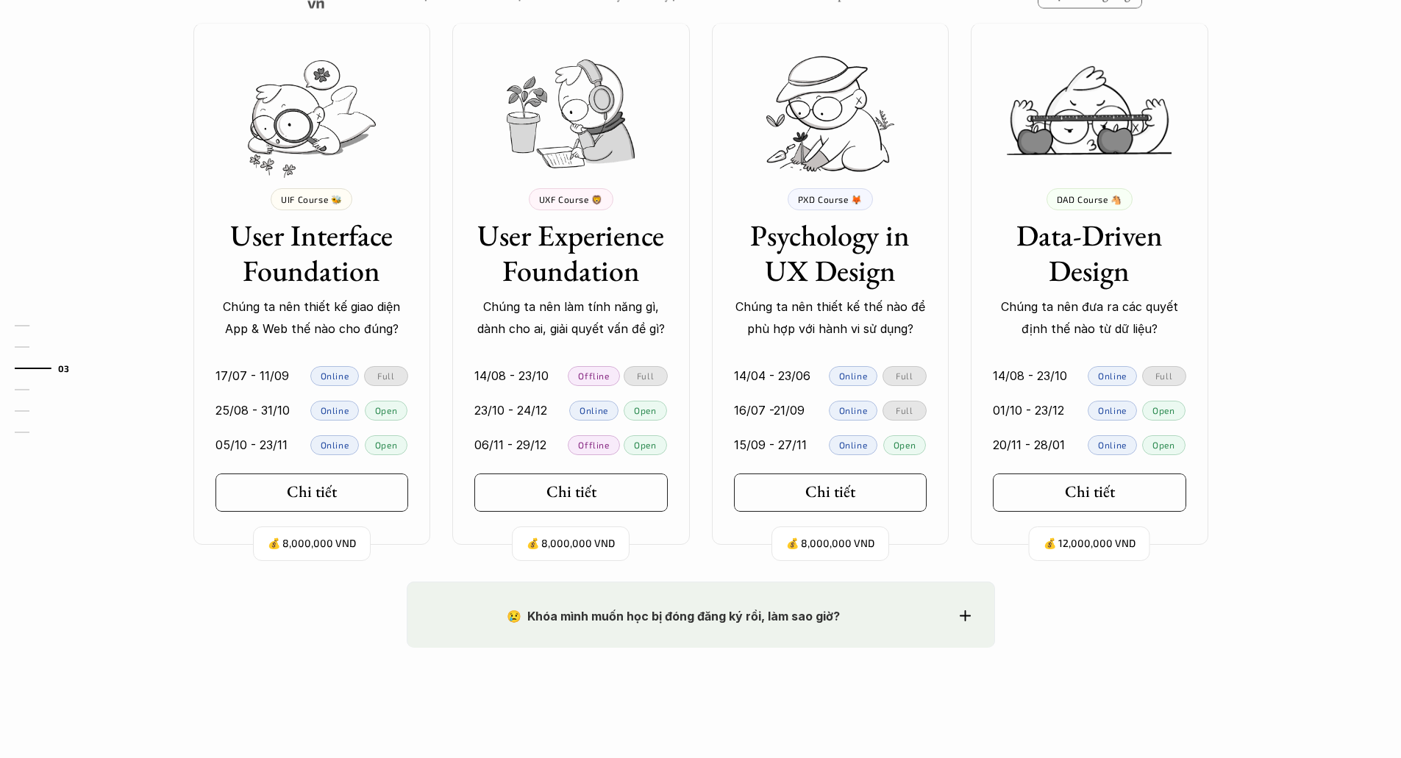
scroll to position [1324, 0]
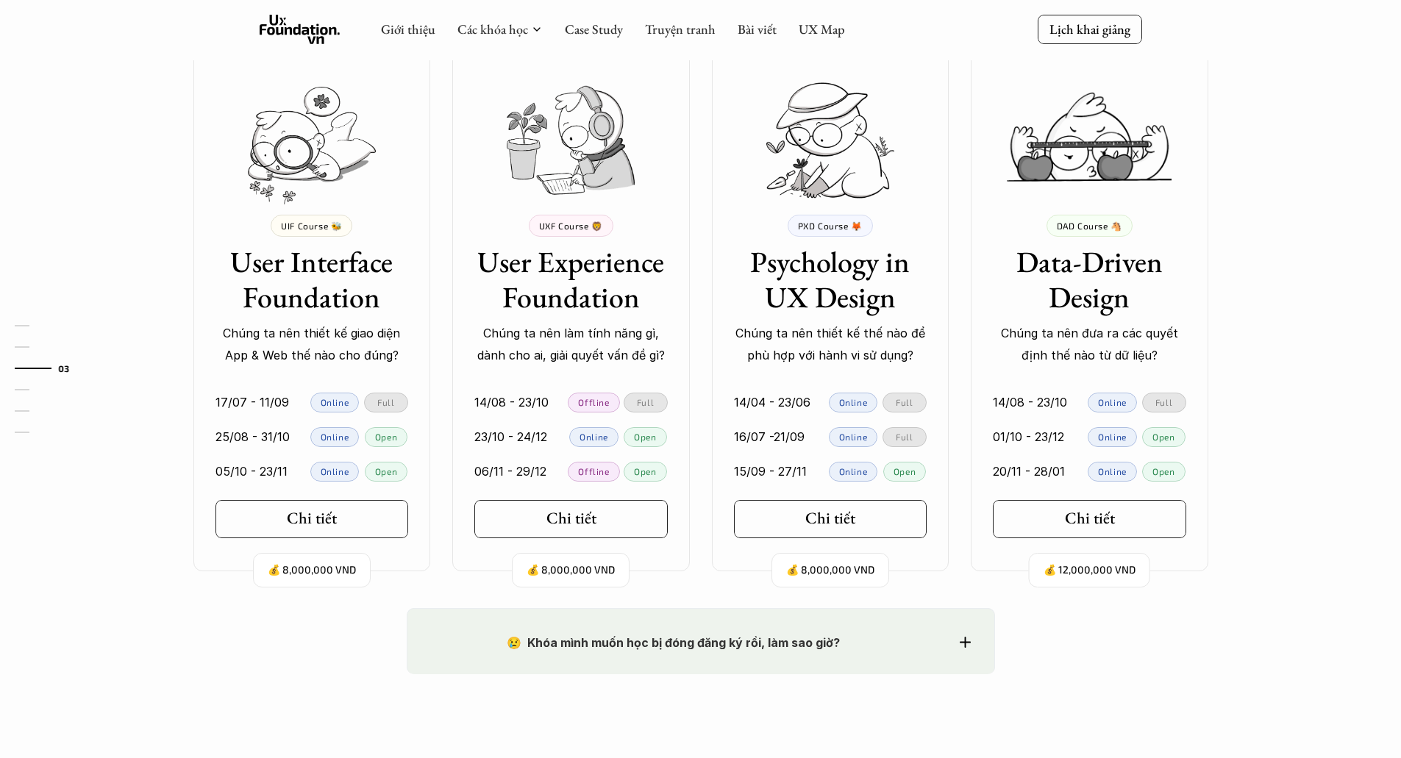
click at [332, 269] on h3 "User Interface Foundation" at bounding box center [311, 279] width 193 height 71
click at [298, 524] on h5 "Chi tiết" at bounding box center [307, 518] width 50 height 19
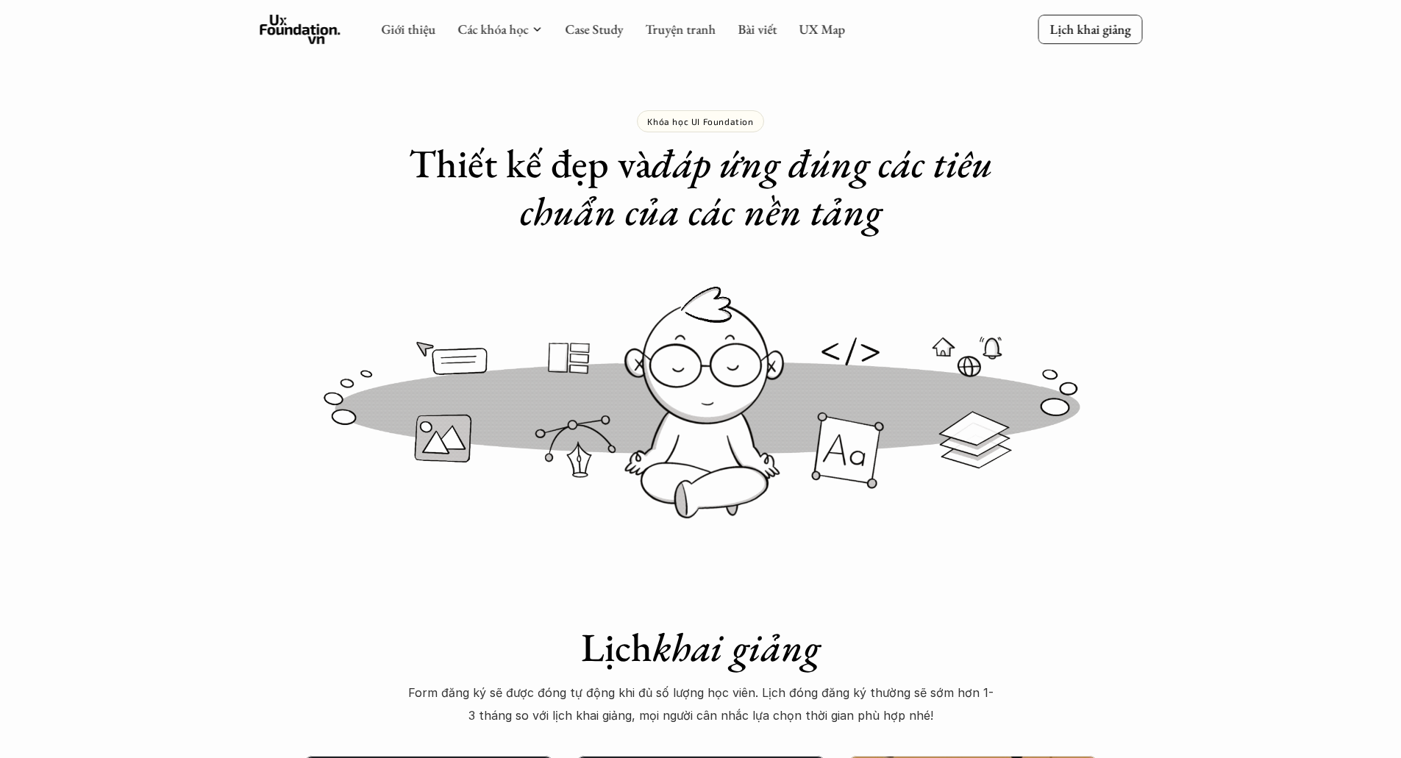
click at [299, 516] on img at bounding box center [701, 400] width 883 height 271
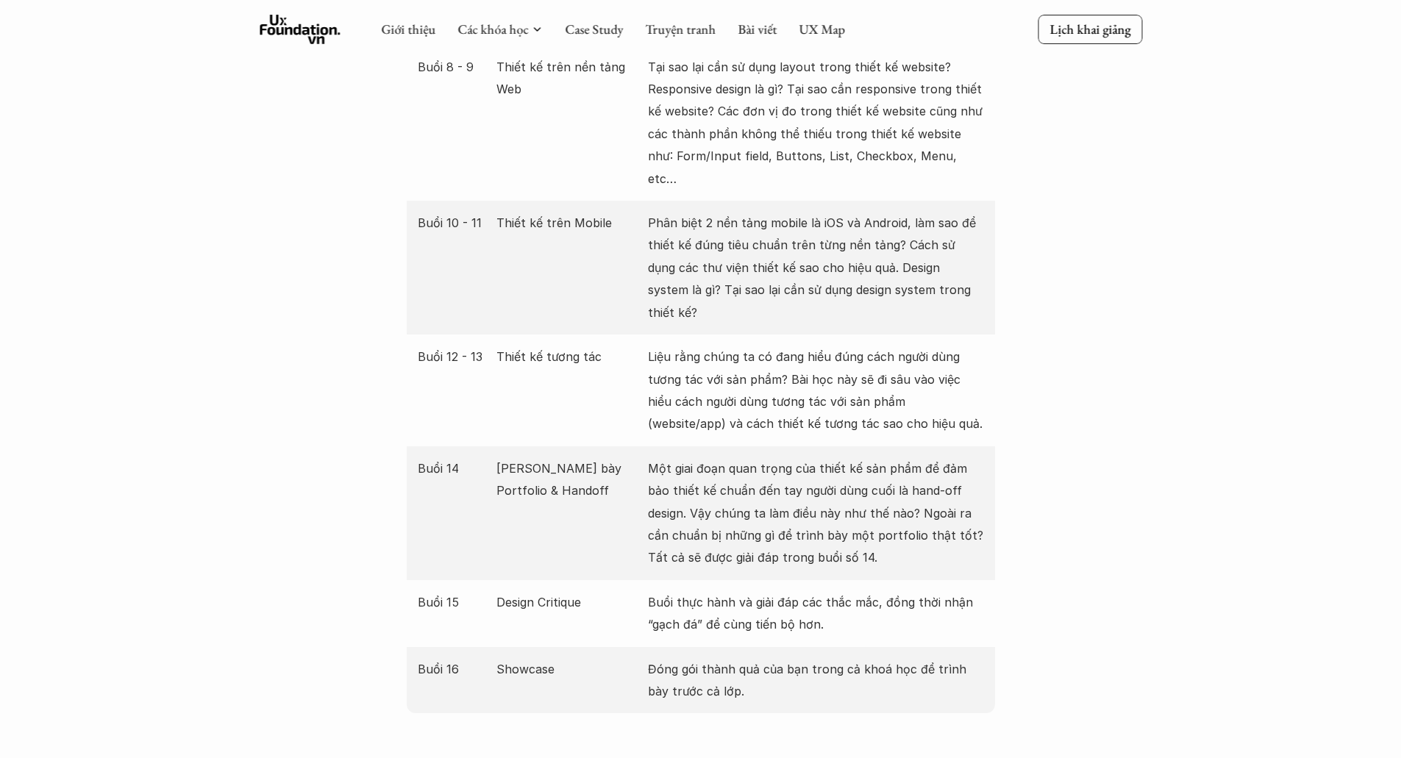
scroll to position [2427, 0]
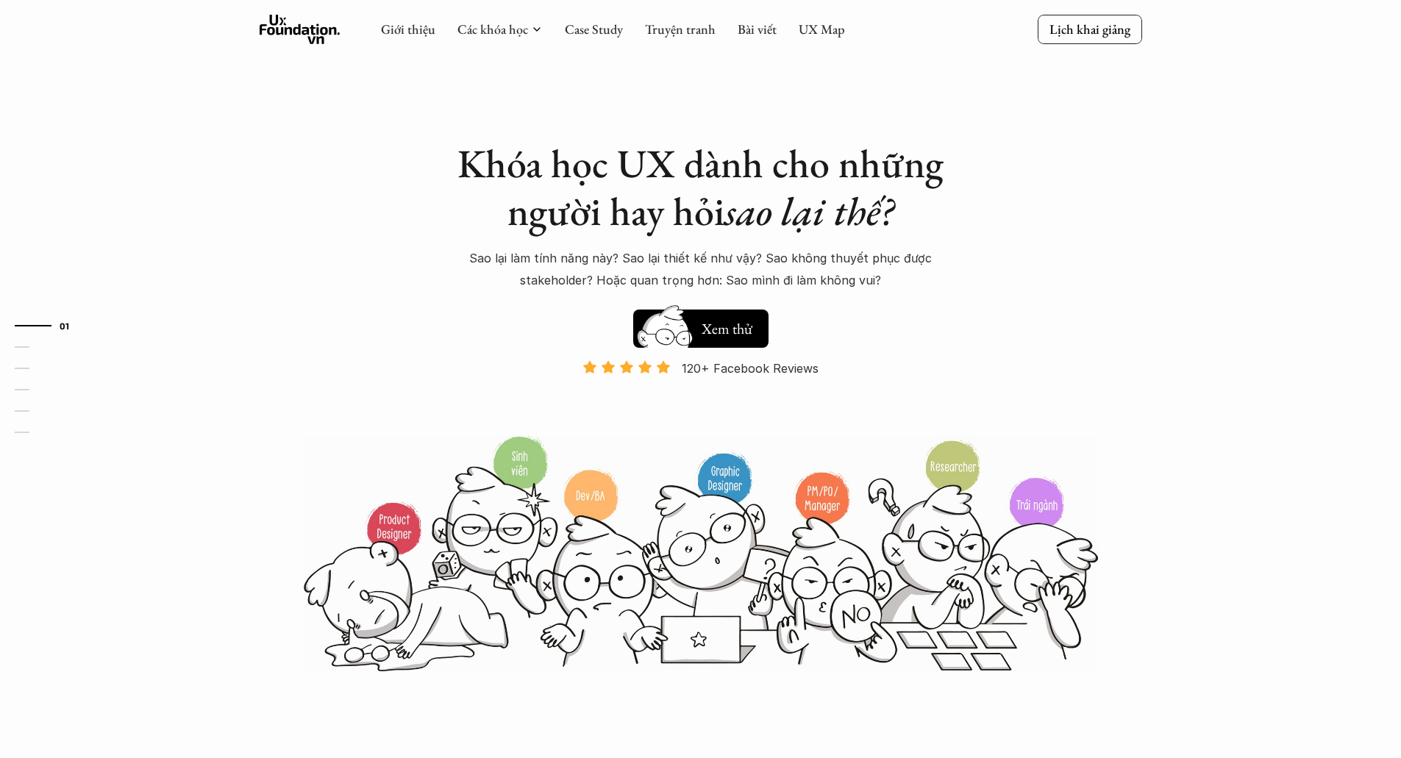
click at [10, 211] on div "01 02 03 04 05 06" at bounding box center [73, 379] width 147 height 758
click at [525, 29] on link "Các khóa học" at bounding box center [492, 29] width 71 height 17
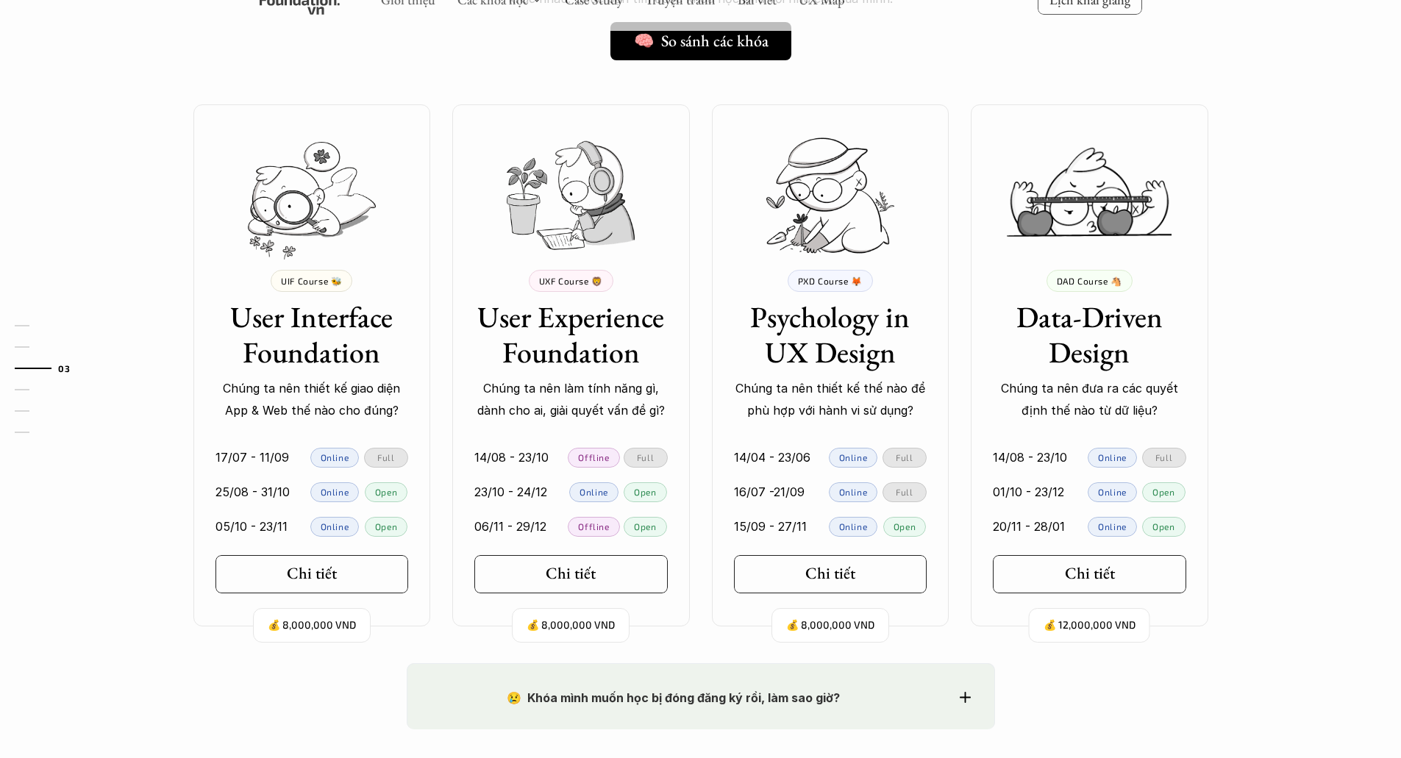
scroll to position [1250, 0]
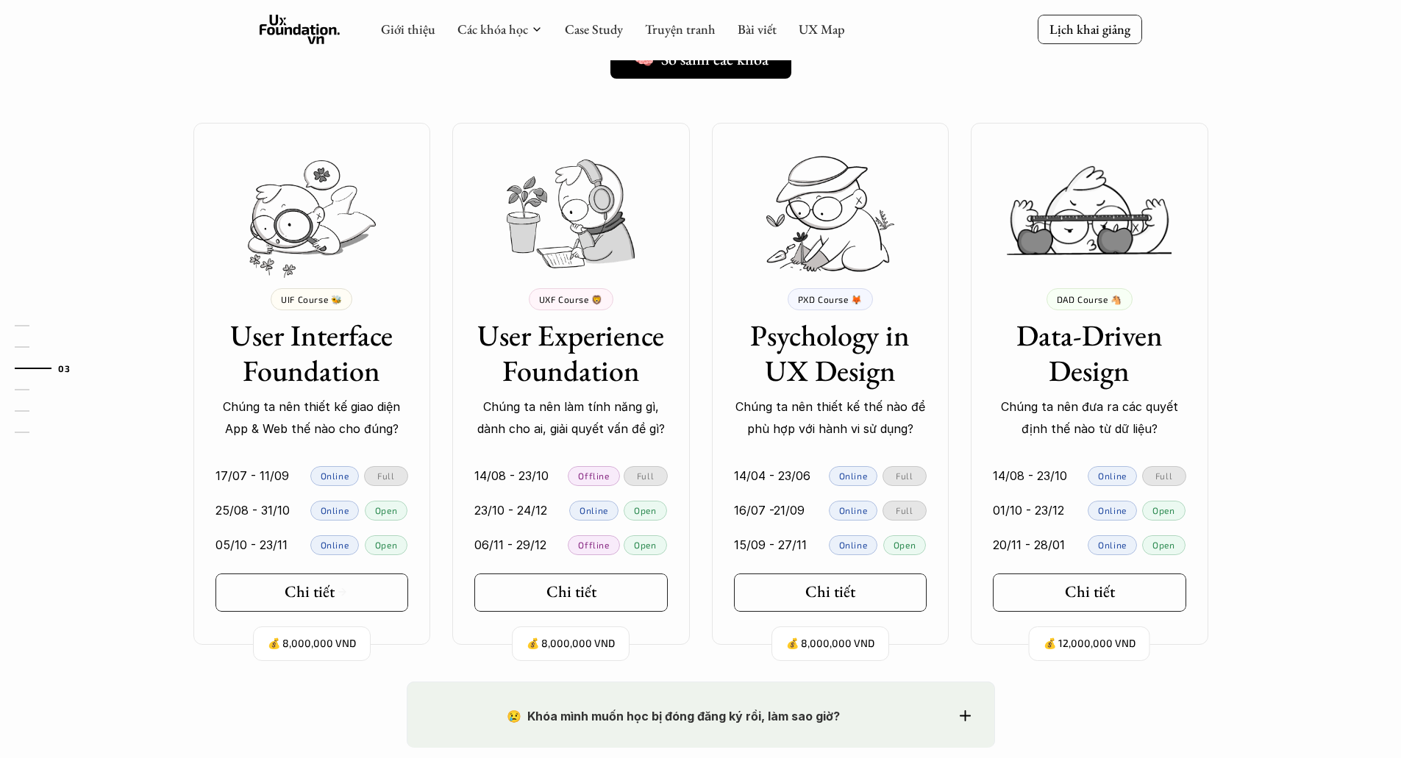
click at [366, 593] on link "Chi tiết" at bounding box center [311, 593] width 193 height 38
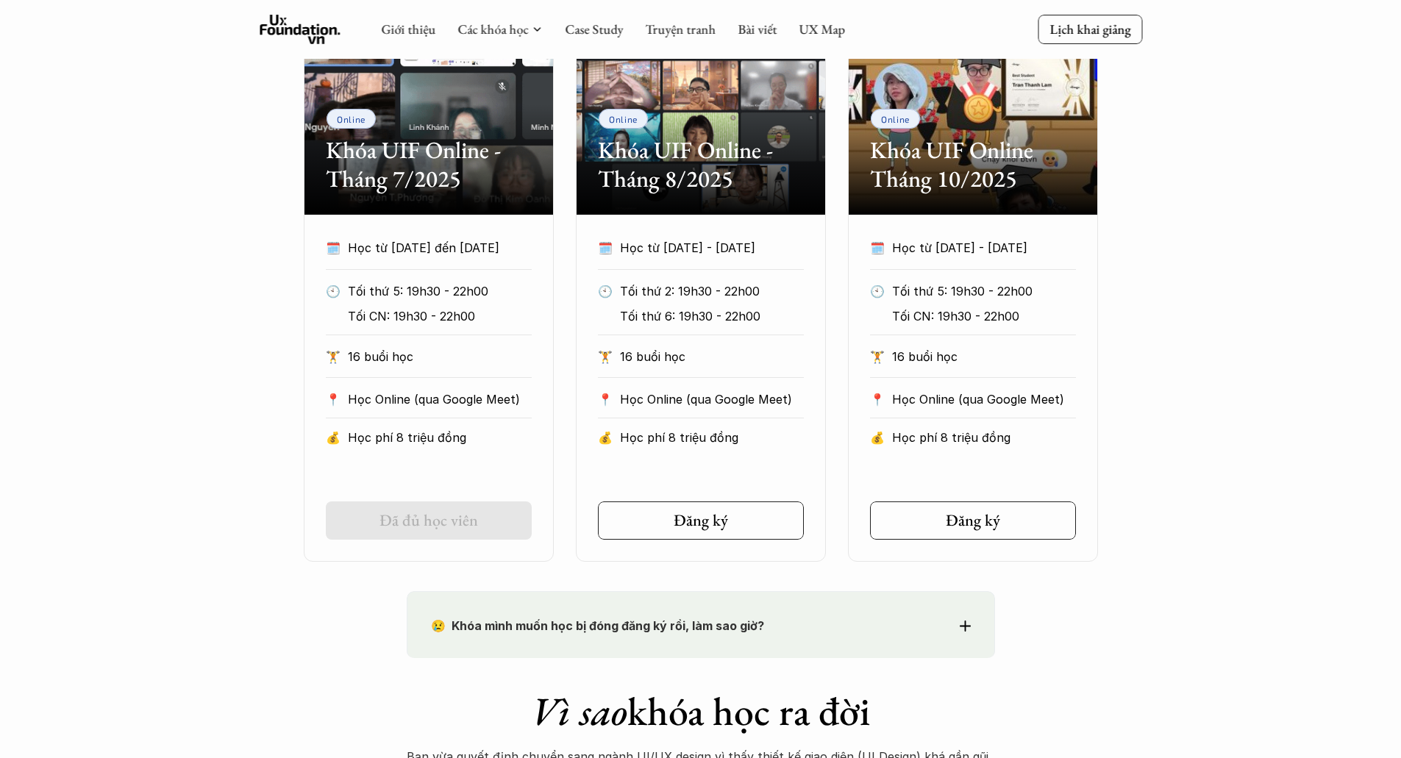
scroll to position [735, 0]
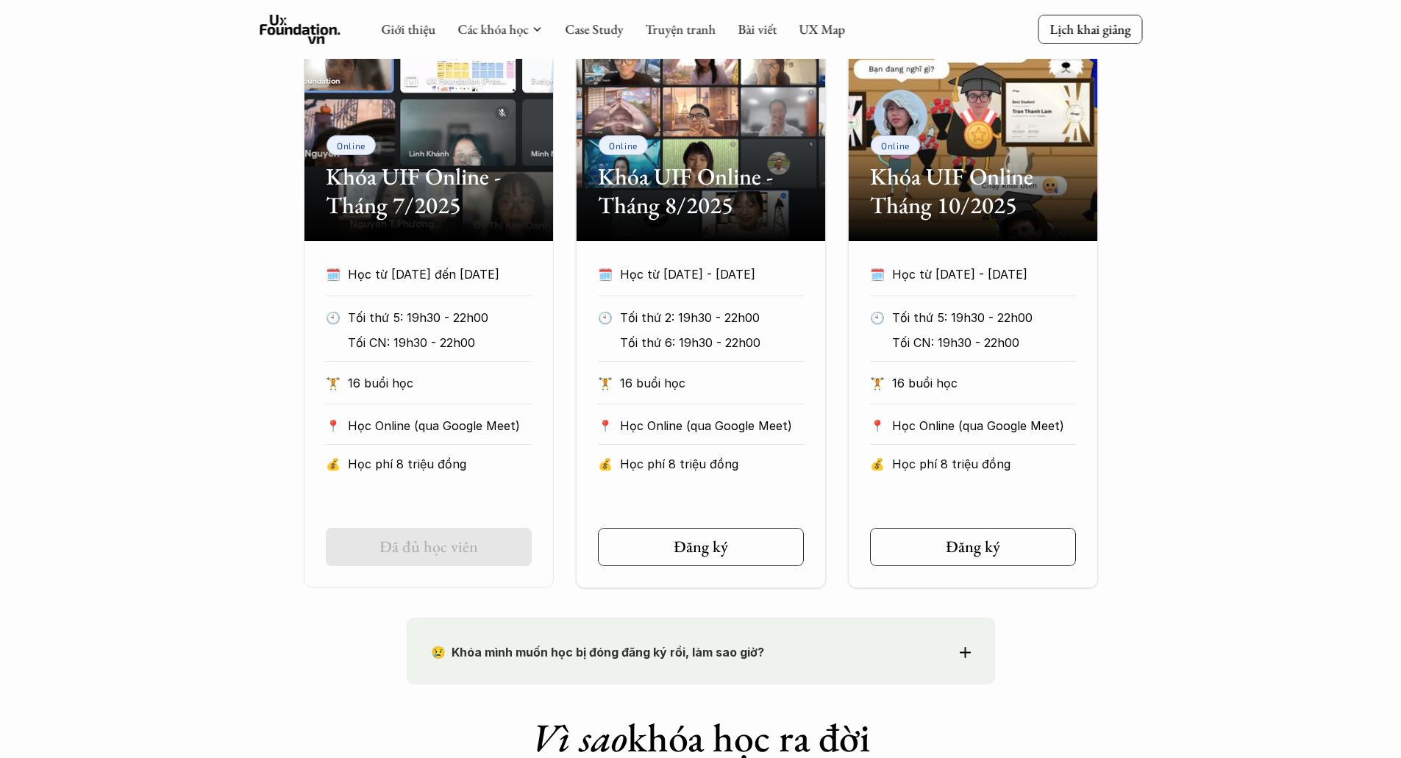
click at [463, 399] on div "🏋️ 16 buổi học" at bounding box center [429, 388] width 206 height 32
click at [700, 331] on div "Tối thứ 2: 19h30 - 22h00 Tối thứ 6: 19h30 - 22h00" at bounding box center [722, 329] width 205 height 45
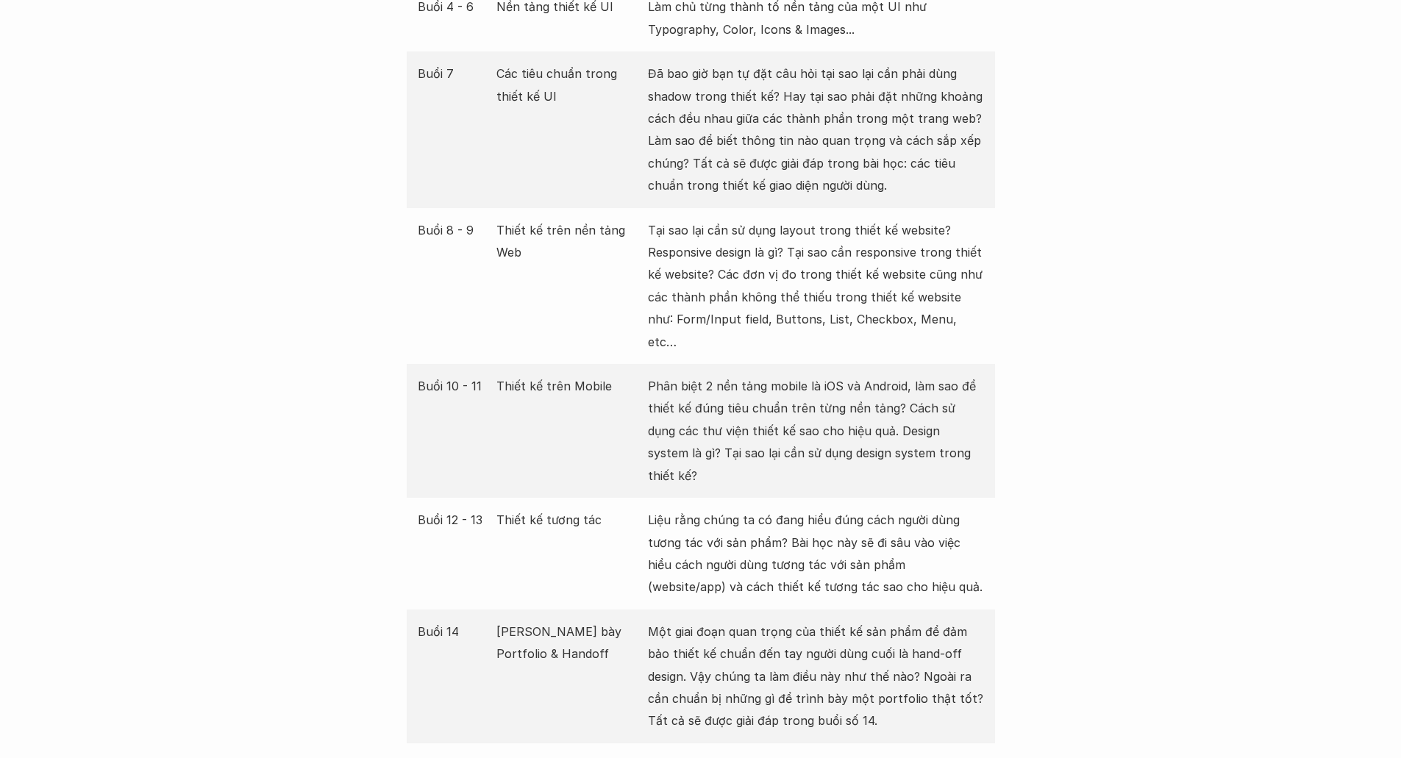
scroll to position [2353, 0]
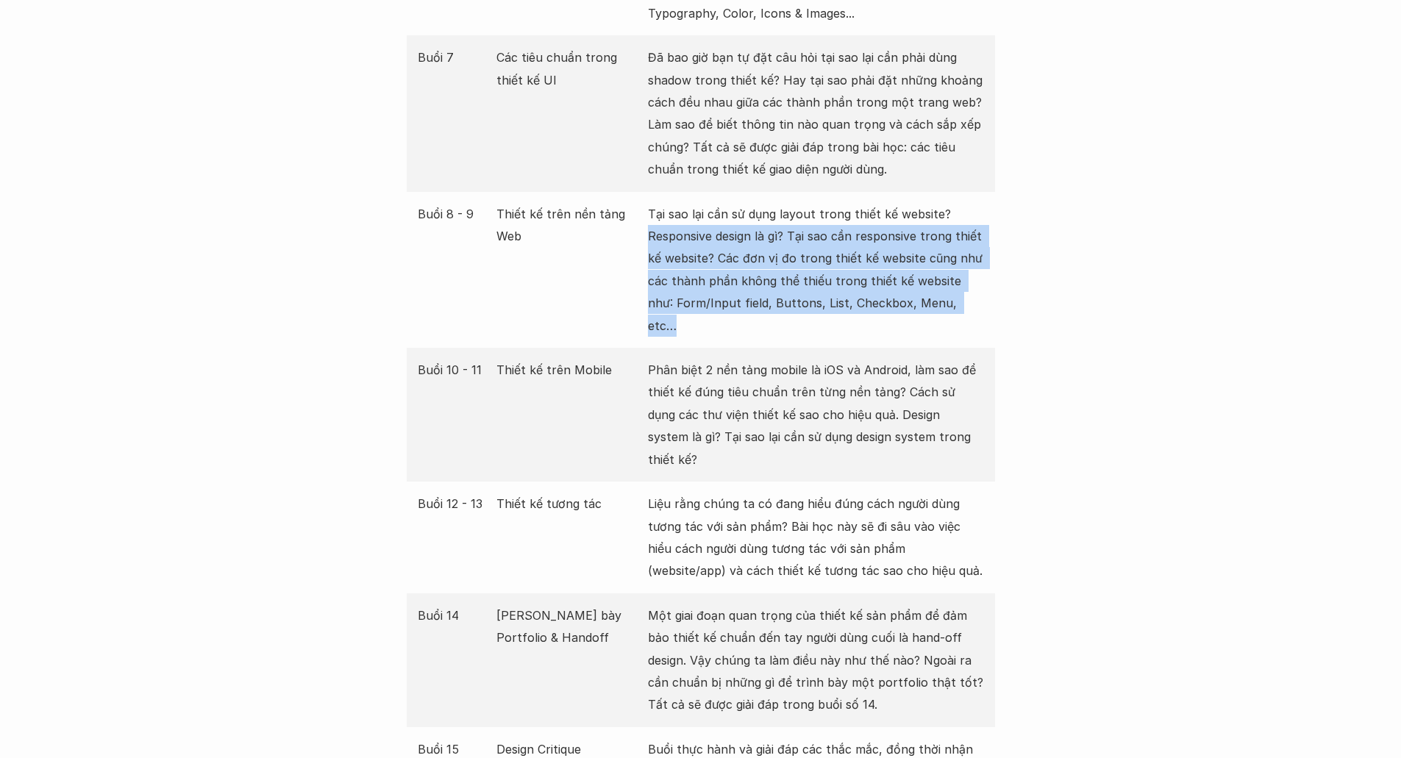
drag, startPoint x: 921, startPoint y: 279, endPoint x: 652, endPoint y: 211, distance: 277.5
click at [652, 211] on p "Tại sao lại cần sử dụng layout trong thiết kế website? Responsive design là gì?…" at bounding box center [816, 270] width 336 height 134
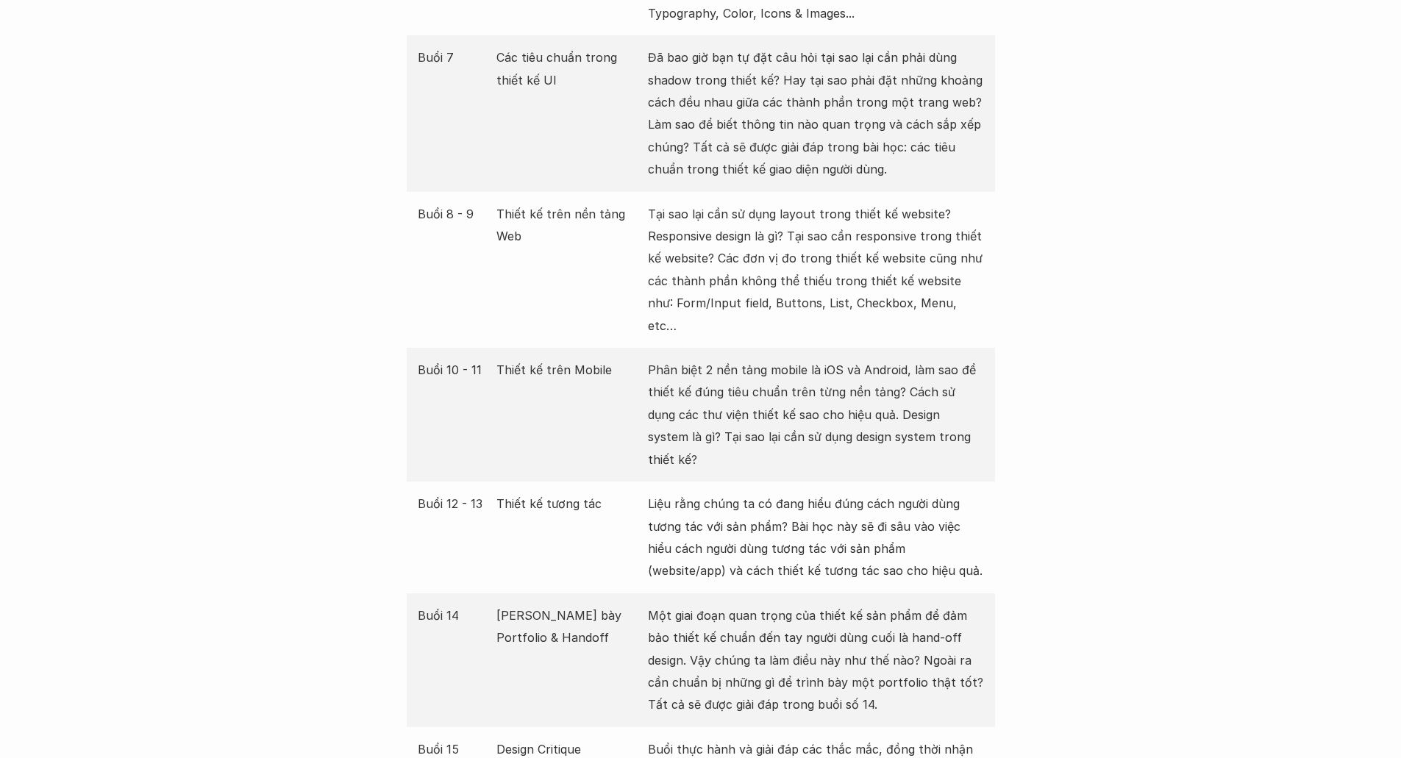
click at [1258, 312] on div "Giới thiệu Các khóa học Case Study Truyện tranh Bài viết UX Map Lịch khai giảng…" at bounding box center [700, 651] width 1401 height 6008
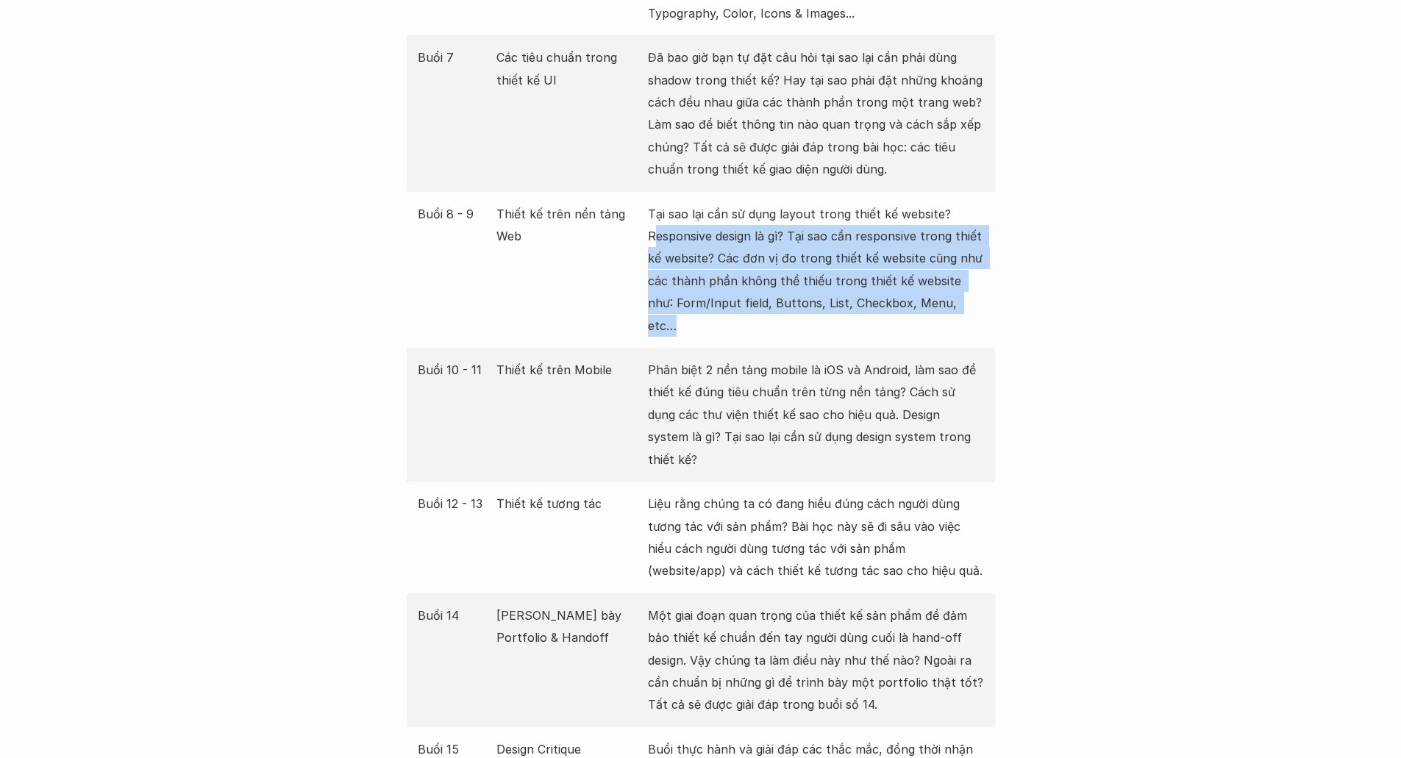
drag, startPoint x: 945, startPoint y: 280, endPoint x: 657, endPoint y: 213, distance: 296.0
click at [657, 213] on p "Tại sao lại cần sử dụng layout trong thiết kế website? Responsive design là gì?…" at bounding box center [816, 270] width 336 height 134
click at [882, 252] on p "Tại sao lại cần sử dụng layout trong thiết kế website? Responsive design là gì?…" at bounding box center [816, 270] width 336 height 134
drag, startPoint x: 647, startPoint y: 207, endPoint x: 949, endPoint y: 294, distance: 314.0
click at [949, 294] on div "Buổi 8 - 9 Thiết kế trên nền tảng Web Tại sao lại cần sử dụng layout trong thiế…" at bounding box center [701, 270] width 588 height 156
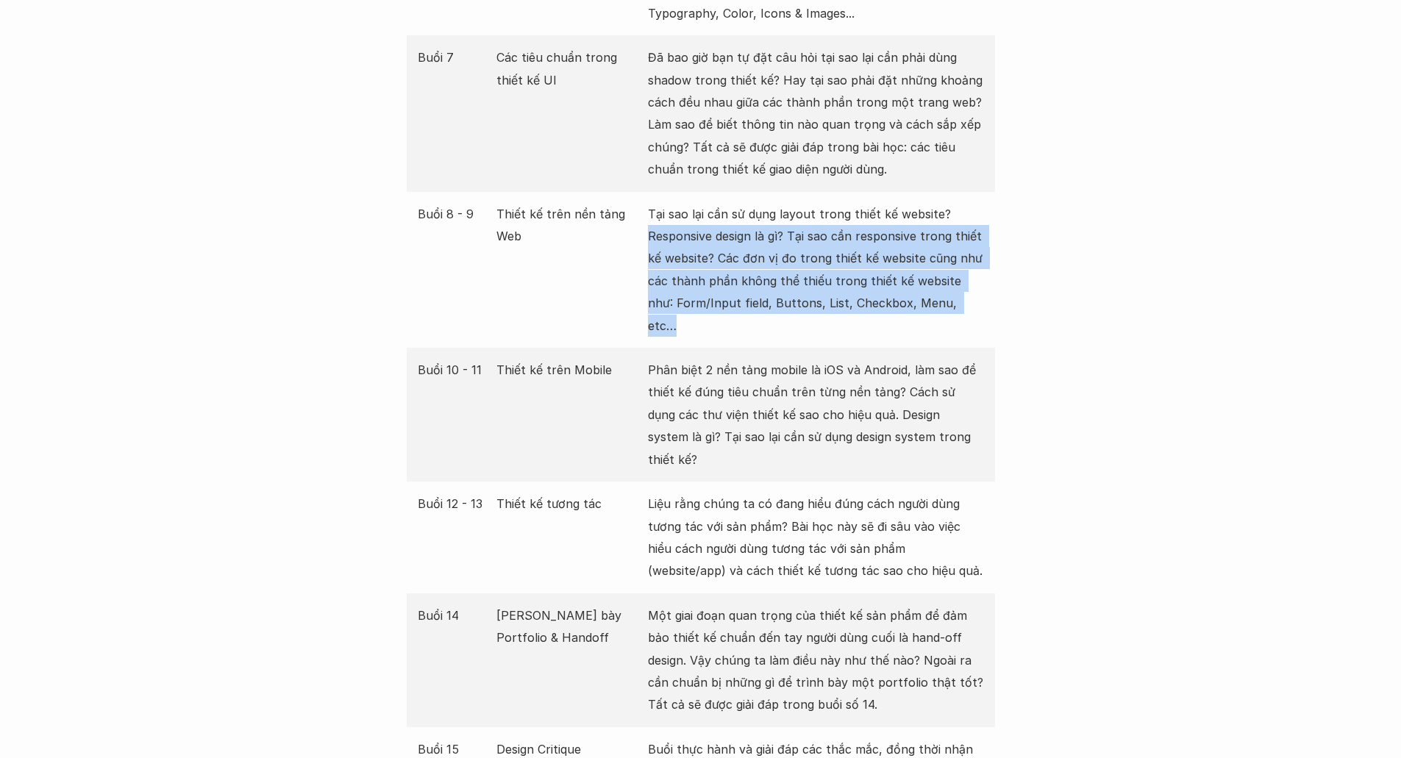
click at [762, 281] on p "Tại sao lại cần sử dụng layout trong thiết kế website? Responsive design là gì?…" at bounding box center [816, 270] width 336 height 134
drag, startPoint x: 958, startPoint y: 283, endPoint x: 638, endPoint y: 202, distance: 330.0
click at [638, 202] on div "Buổi 8 - 9 Thiết kế trên nền tảng Web Tại sao lại cần sử dụng layout trong thiế…" at bounding box center [701, 270] width 588 height 156
click at [682, 237] on p "Tại sao lại cần sử dụng layout trong thiết kế website? Responsive design là gì?…" at bounding box center [816, 270] width 336 height 134
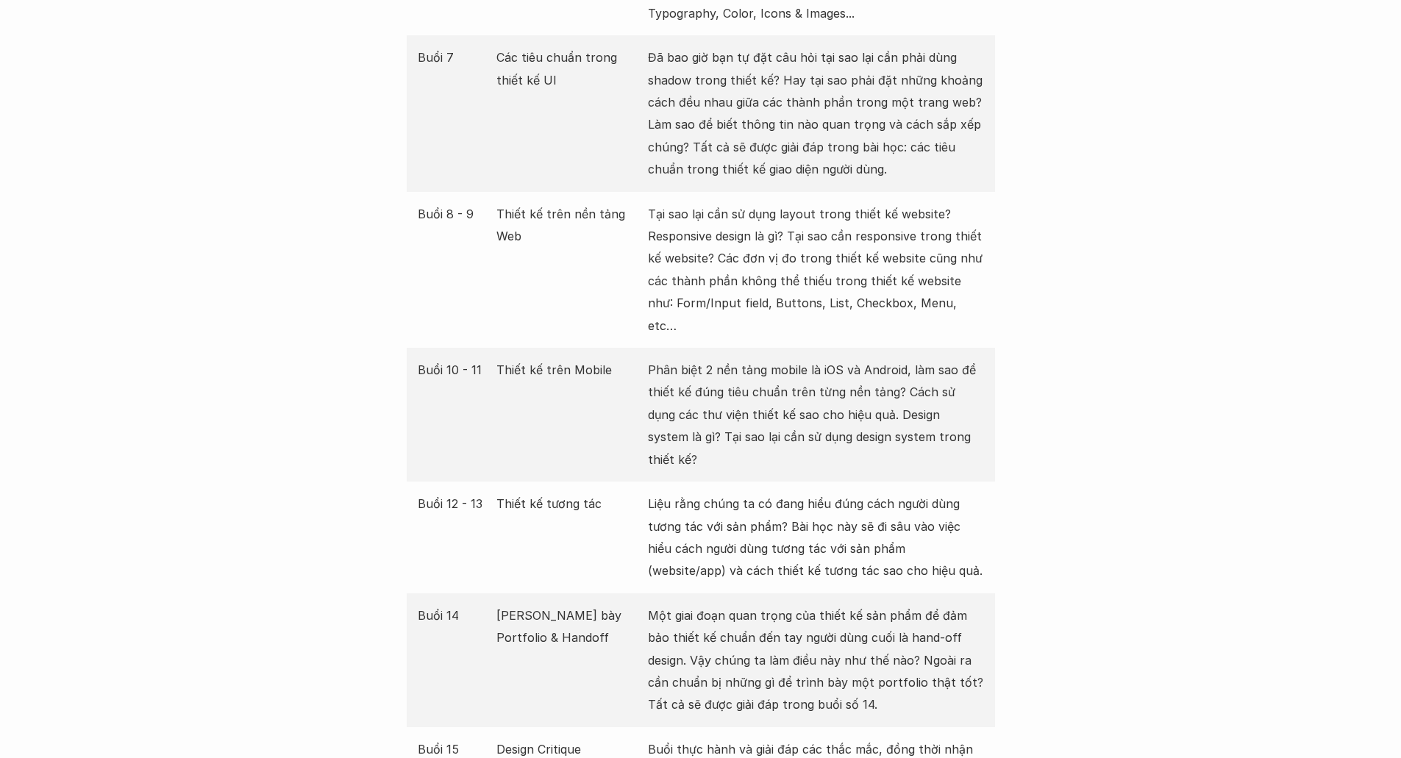
click at [591, 257] on div "Buổi 8 - 9 Thiết kế trên nền tảng Web Tại sao lại cần sử dụng layout trong thiế…" at bounding box center [701, 270] width 588 height 156
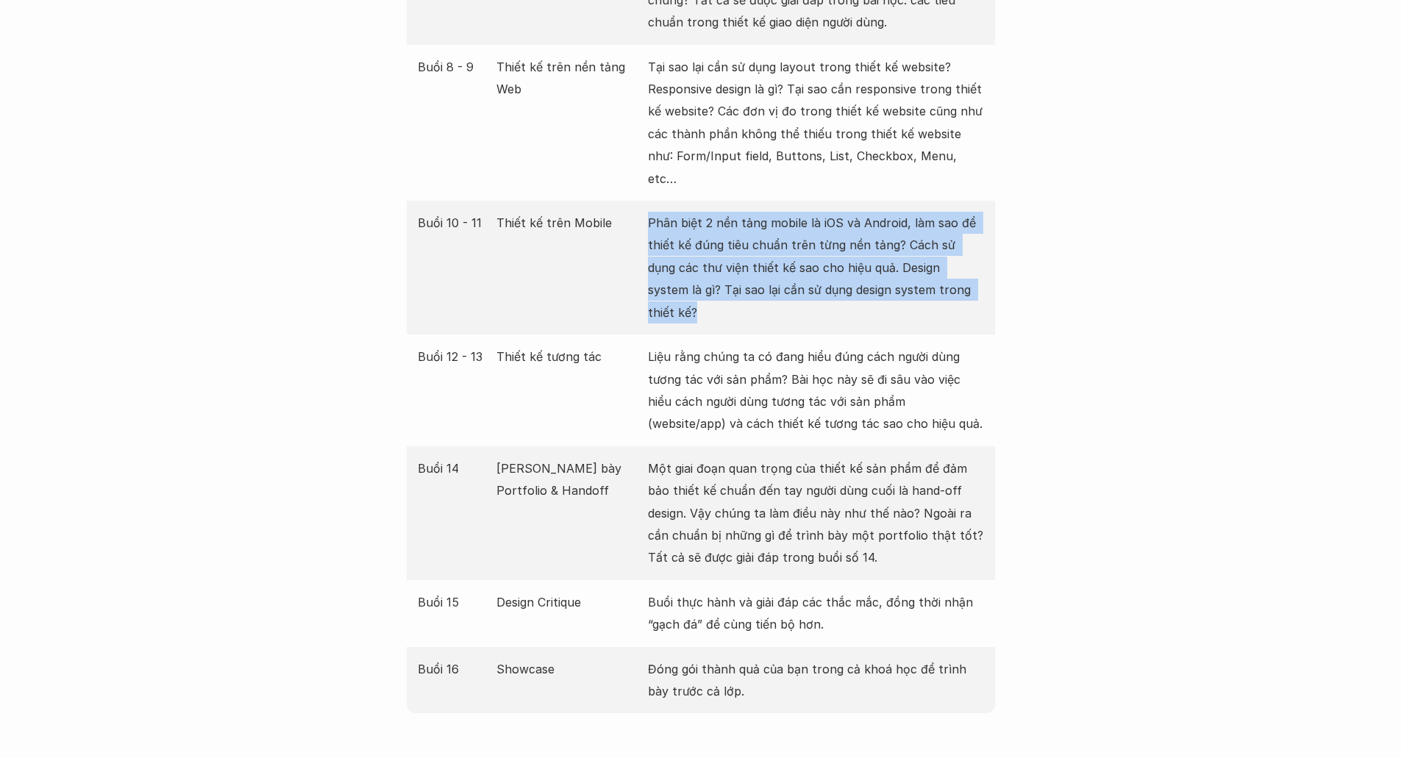
drag, startPoint x: 959, startPoint y: 246, endPoint x: 635, endPoint y: 175, distance: 331.9
click at [635, 201] on div "Buổi 10 - 11 Thiết kế trên Mobile Phân biệt 2 nền tảng mobile là iOS và Android…" at bounding box center [701, 268] width 588 height 134
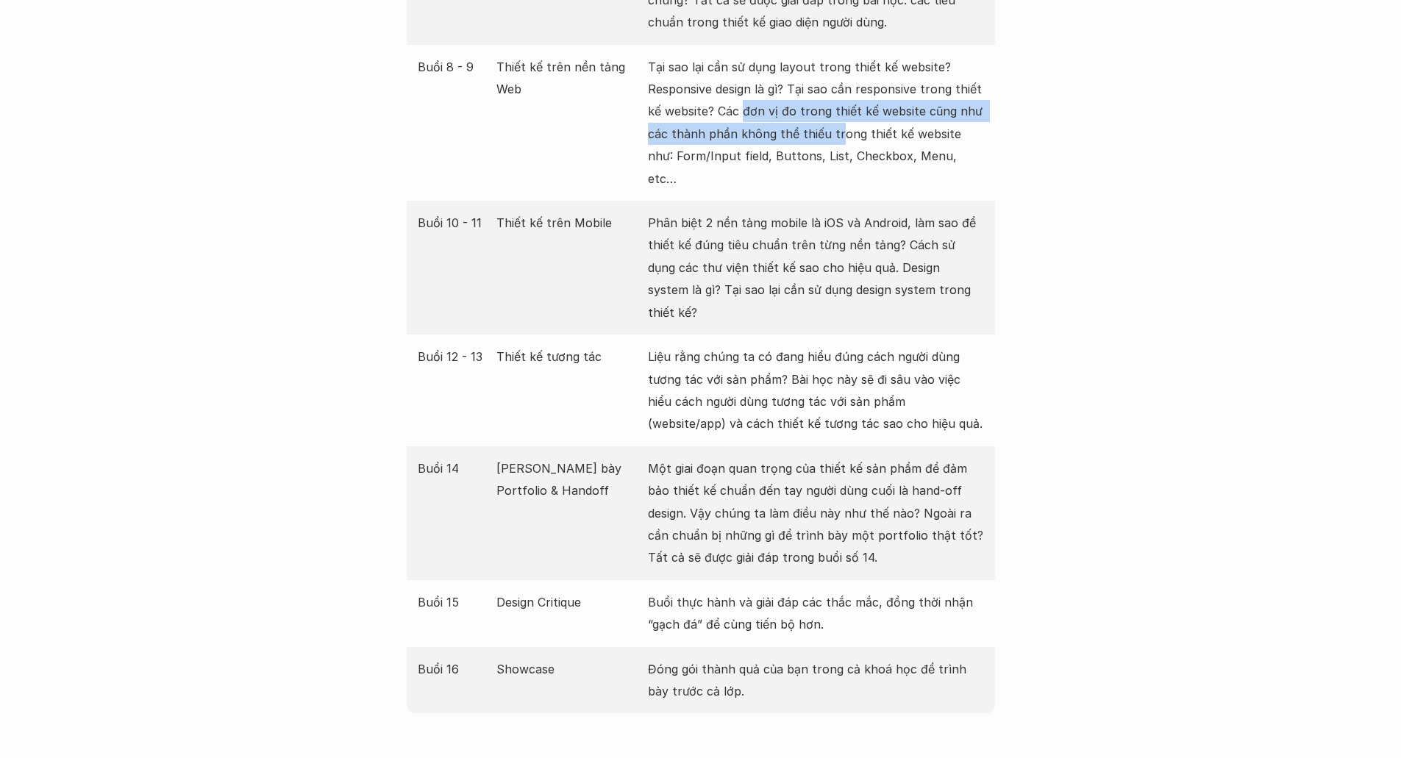
click at [705, 85] on p "Tại sao lại cần sử dụng layout trong thiết kế website? Responsive design là gì?…" at bounding box center [816, 123] width 336 height 134
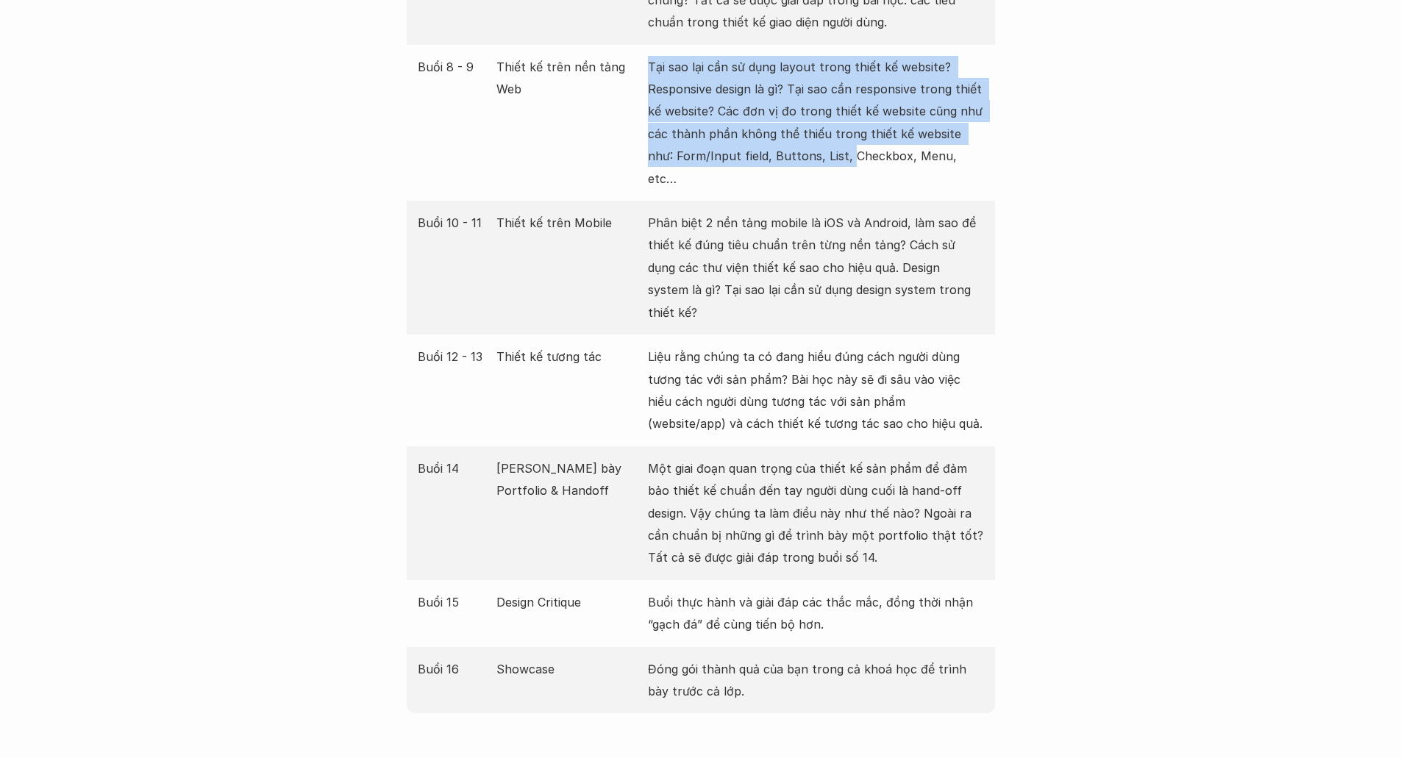
drag, startPoint x: 705, startPoint y: 100, endPoint x: 635, endPoint y: 88, distance: 71.7
click at [635, 88] on div "Buổi 8 - 9 Thiết kế trên nền tảng Web Tại sao lại cần sử dụng layout trong thiế…" at bounding box center [701, 123] width 588 height 156
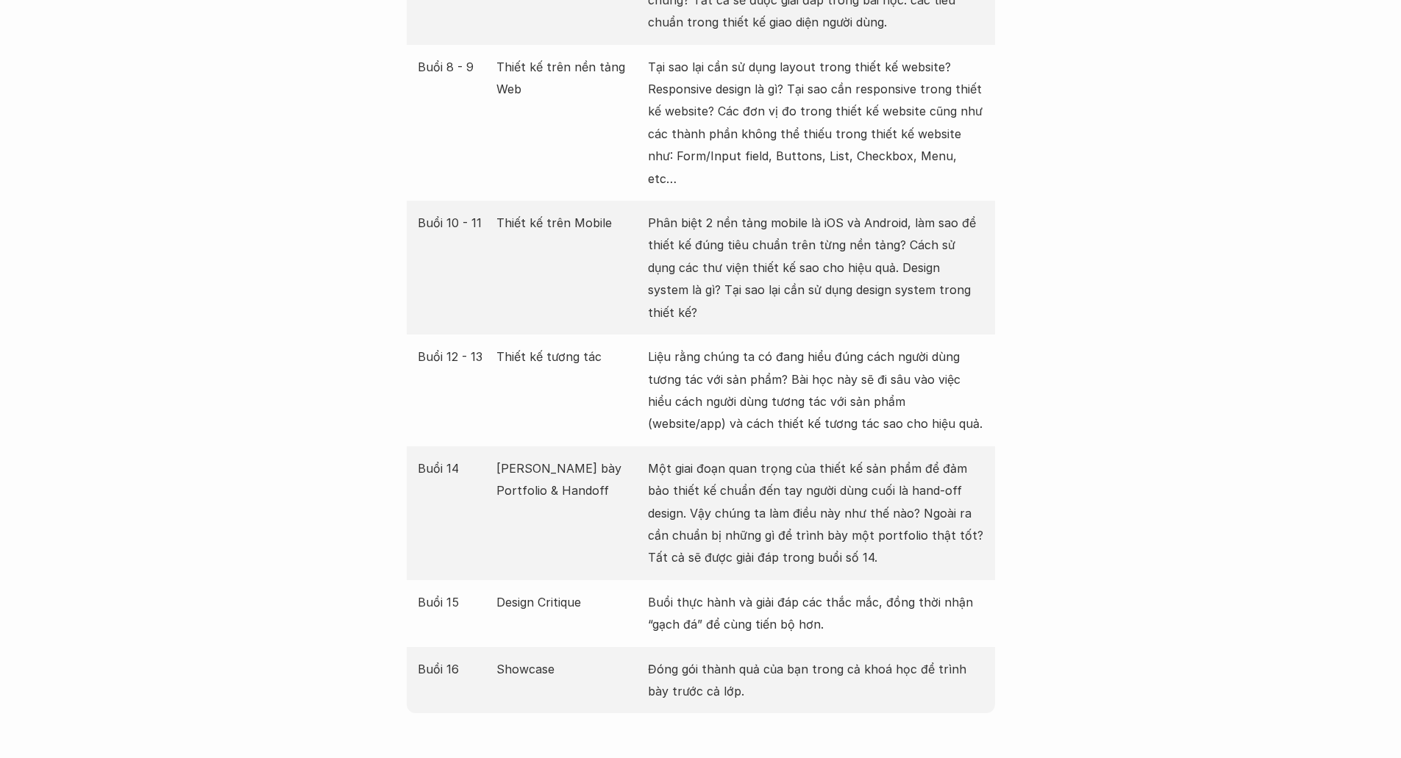
click at [1112, 265] on div "Giới thiệu Các khóa học Case Study Truyện tranh Bài viết UX Map Lịch khai giảng…" at bounding box center [700, 504] width 1401 height 6008
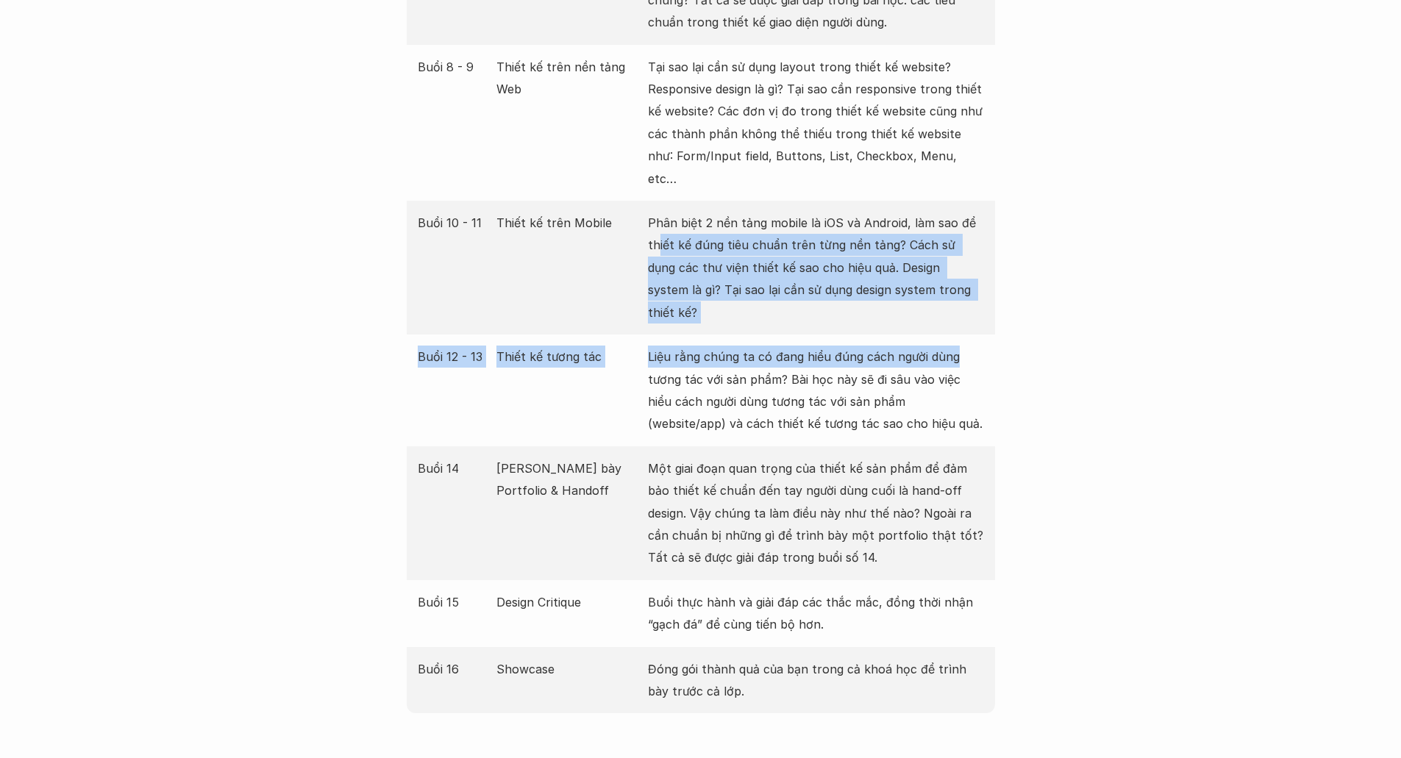
drag, startPoint x: 853, startPoint y: 251, endPoint x: 671, endPoint y: 193, distance: 190.7
click at [654, 198] on div "Buổi Nội dung Mô tả Buổi 1 Giới thiệu về UI Design UI Design là gì? Tại sao UI …" at bounding box center [701, 134] width 588 height 1160
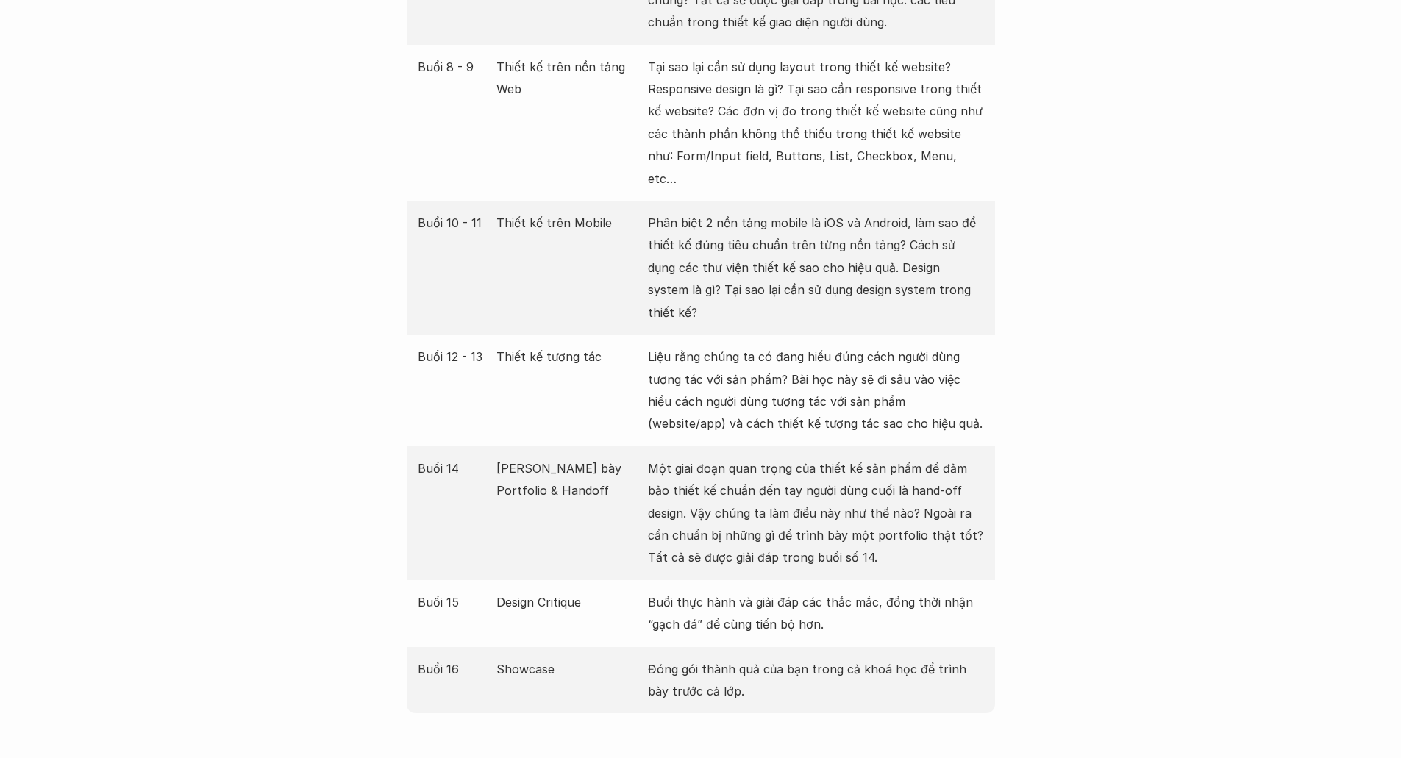
click at [1228, 324] on div "Giới thiệu Các khóa học Case Study Truyện tranh Bài viết UX Map Lịch khai giảng…" at bounding box center [700, 504] width 1401 height 6008
click at [1247, 491] on div "Giới thiệu Các khóa học Case Study Truyện tranh Bài viết UX Map Lịch khai giảng…" at bounding box center [700, 504] width 1401 height 6008
click at [713, 362] on p "Liệu rằng chúng ta có đang hiểu đúng cách người dùng tương tác với sản phẩm? Bà…" at bounding box center [816, 391] width 336 height 90
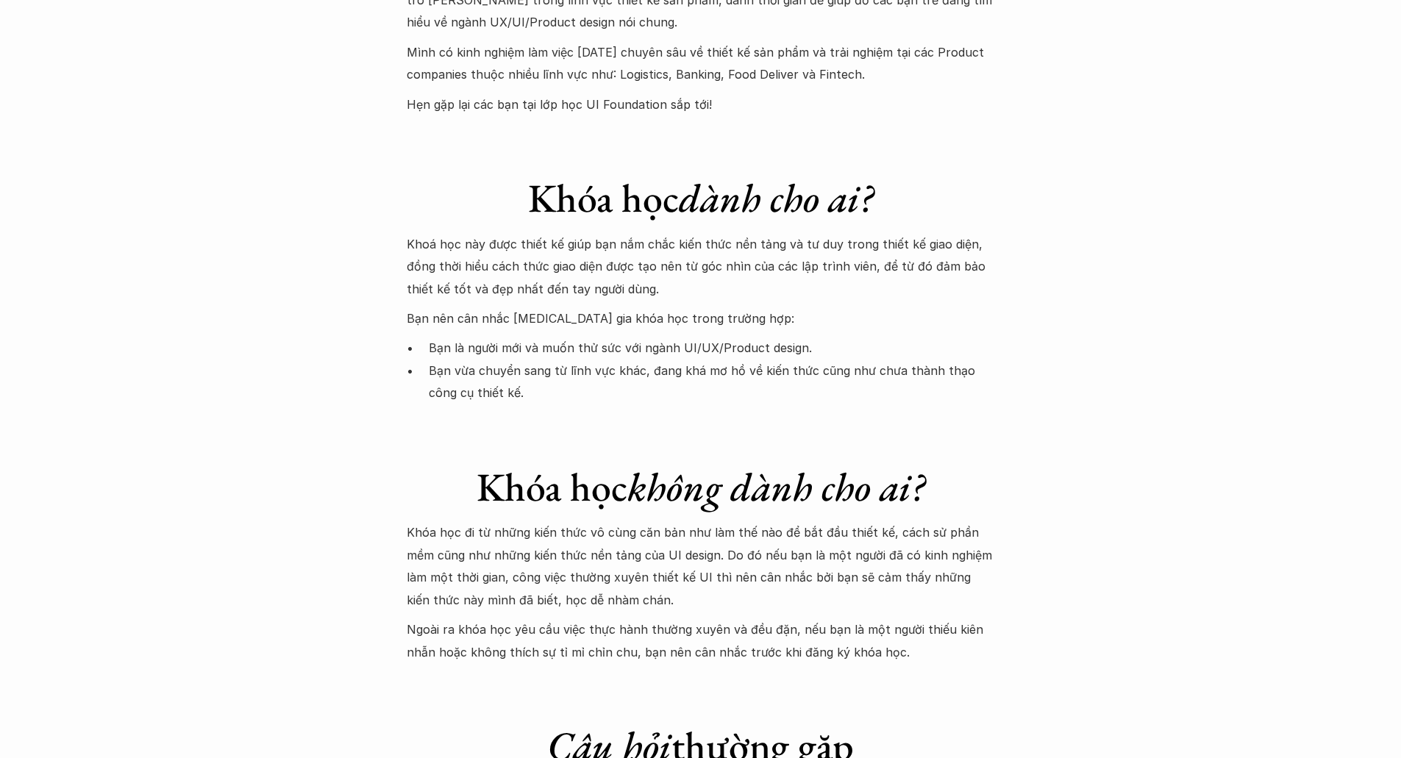
scroll to position [3998, 0]
